Goal: Check status: Check status

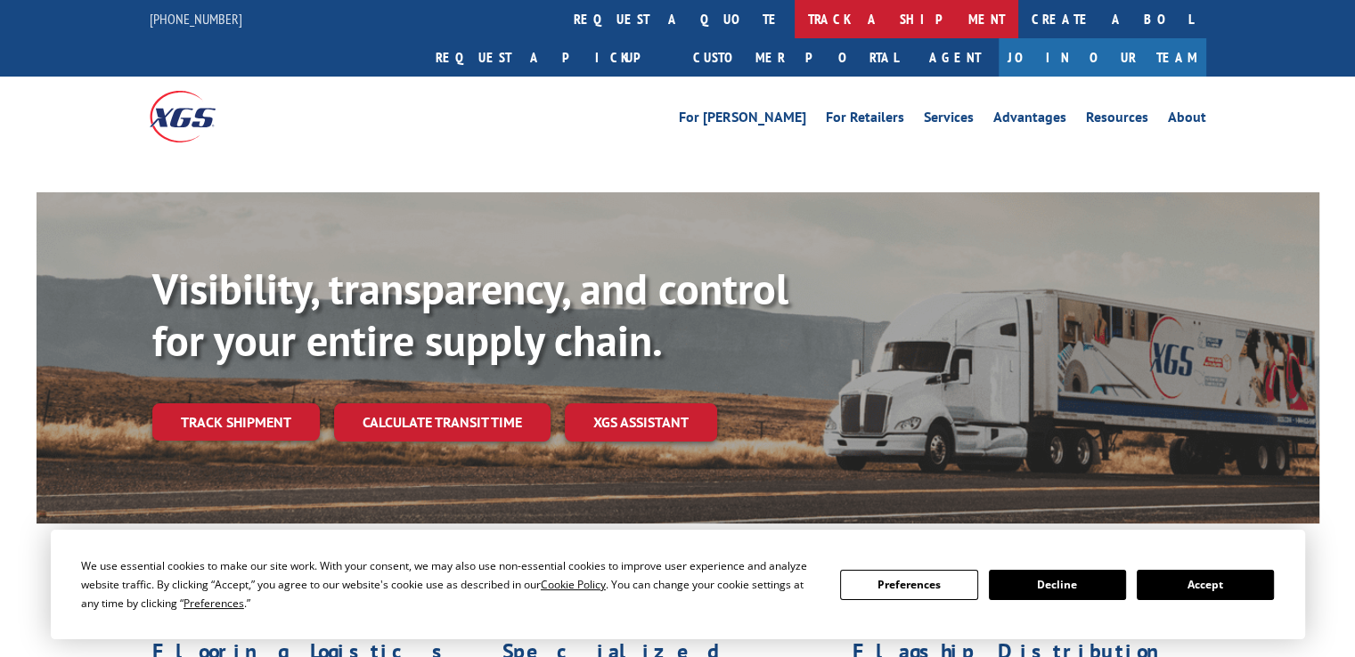
click at [795, 20] on link "track a shipment" at bounding box center [907, 19] width 224 height 38
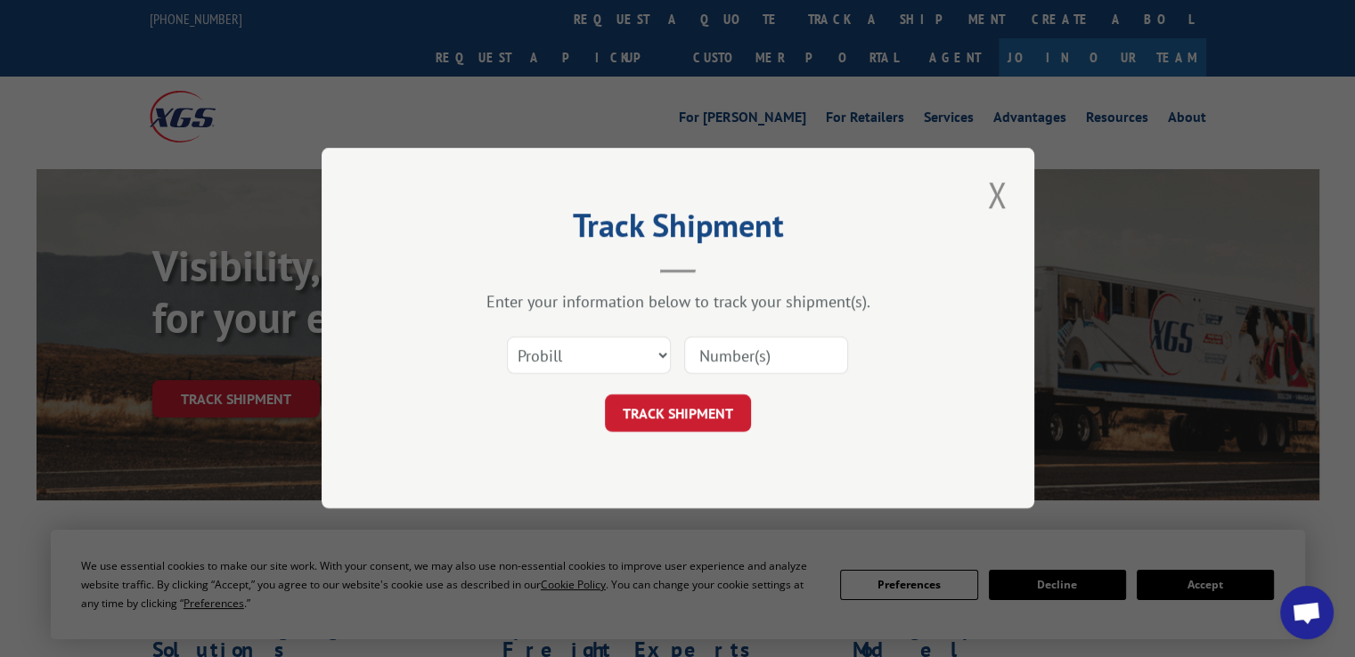
drag, startPoint x: 656, startPoint y: 354, endPoint x: 649, endPoint y: 362, distance: 10.2
click at [656, 354] on select "Select category... Probill BOL PO" at bounding box center [589, 356] width 164 height 37
select select "bol"
click at [507, 338] on select "Select category... Probill BOL PO" at bounding box center [589, 356] width 164 height 37
click at [727, 353] on input at bounding box center [766, 356] width 164 height 37
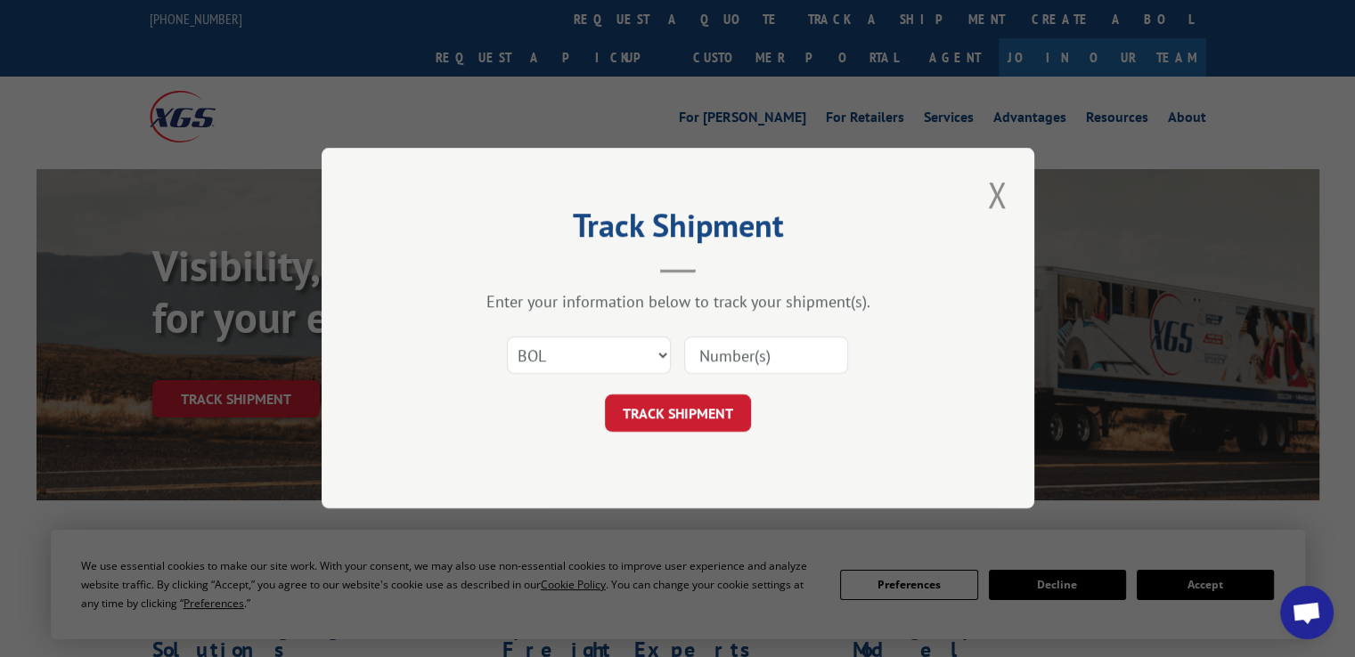
paste input "2821646"
type input "2821646"
click at [712, 413] on button "TRACK SHIPMENT" at bounding box center [678, 414] width 146 height 37
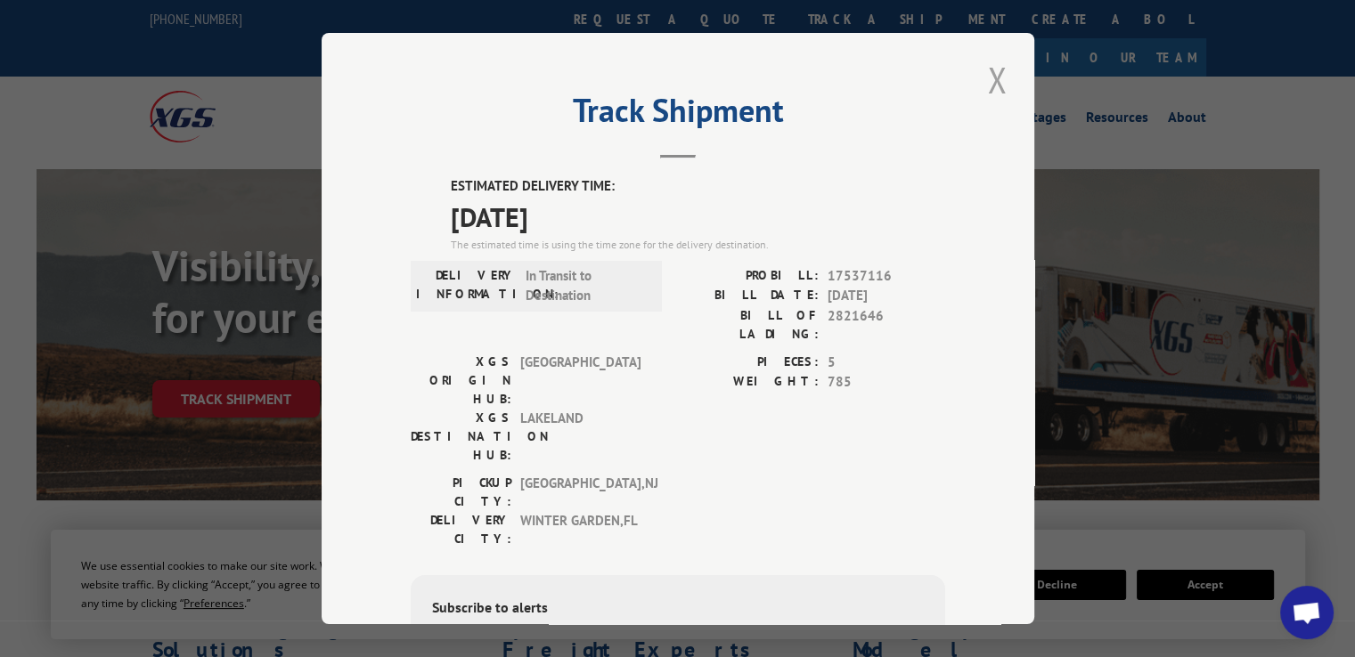
click at [987, 86] on button "Close modal" at bounding box center [997, 79] width 30 height 49
